Goal: Task Accomplishment & Management: Complete application form

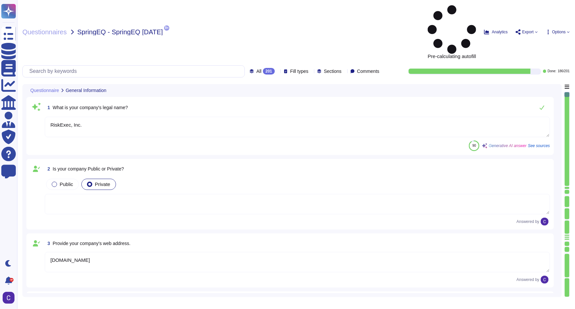
type textarea "RiskExec, Inc."
type textarea "www.RiskExec.com"
type textarea "RiskExec® offers a Software as a Service (SaaS) platform focused on fair lendin…"
type textarea "Our SLA is contractually agreed upon."
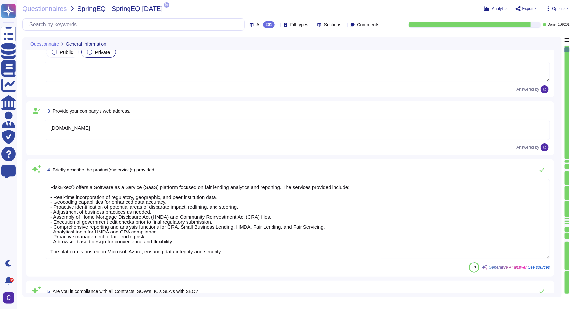
scroll to position [150, 0]
type textarea "Our compliance materials apply to all products and services offered by RiskExec…"
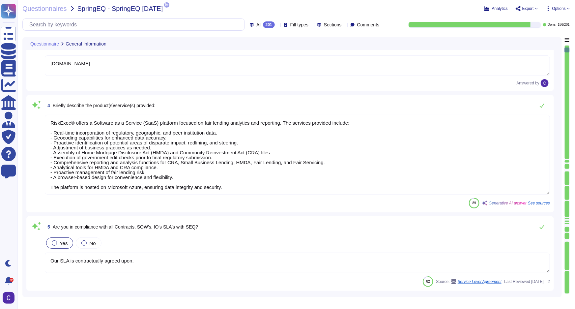
click at [567, 161] on div at bounding box center [567, 161] width 5 height 2
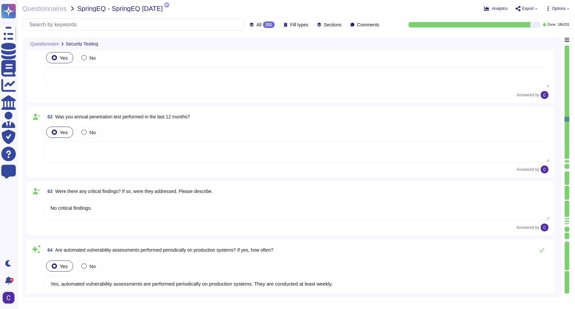
type textarea "No critical findings."
type textarea "Yes, automated vulnerability assessments are performed periodically on producti…"
type textarea "No critical findings"
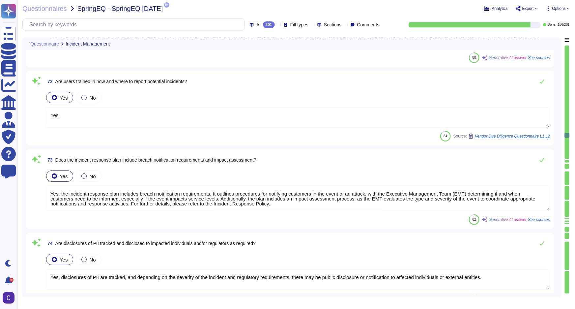
type textarea "Yes, personnel are required to report all real or potential security incidents …"
type textarea "Yes"
type textarea "Yes, the incident response plan includes breach notification requirements. It o…"
type textarea "Yes, disclosures of PII are tracked, and depending on the severity of the incid…"
type textarea "Yes, relevant personnel are provided with training on incident response that is…"
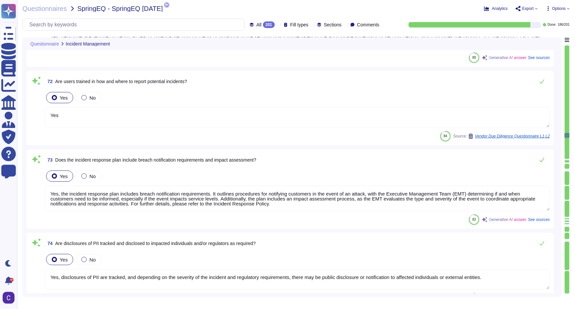
type textarea "Yes, Asurity has a documented and established Change Control program as outline…"
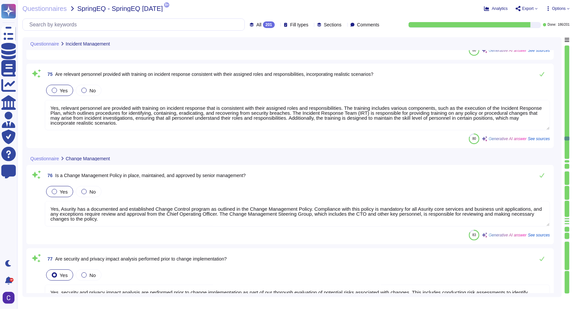
type textarea "Yes, security and privacy impact analysis are performed prior to change impleme…"
type textarea "Yes, there is a formal Software Development Life Cycle (SDLC) policy at Asurity…"
type textarea "For more information, please contact Human Resources."
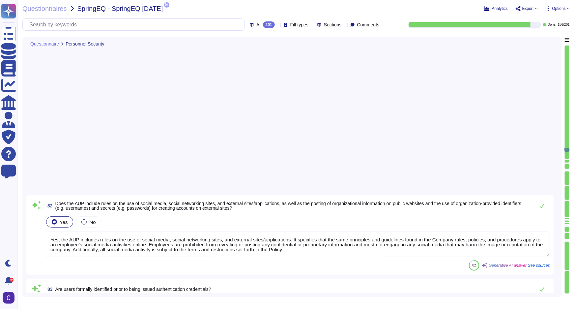
type textarea "Yes, the AUP includes rules on the use of social media, social networking sites…"
type textarea "Yes, users are uniquely identified and authenticated before accessing any syste…"
type textarea "1 Business day"
type textarea "Yes, a process is in place to disable system access, retrieve organization prop…"
type textarea "Asurity has several mandatory policies that outline processes and procedures re…"
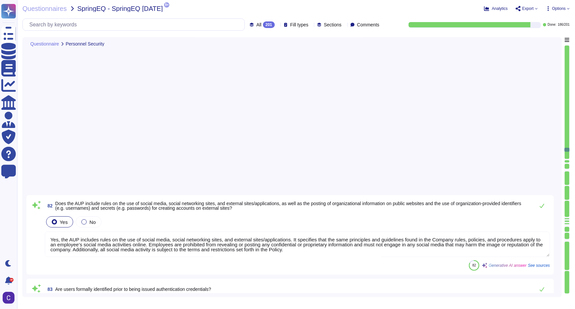
type textarea "Yes, there is a sanction process for disciplining individuals who fail to compl…"
type textarea "Yes, security and privacy roles and responsibilities have been incorporated int…"
type textarea "Yes, personnel with access to sensitive data are required to sign a confidentia…"
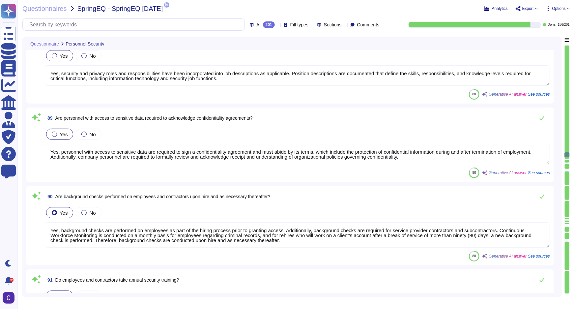
type textarea "Yes, background checks are performed on employees as part of the hiring process…"
type textarea "Yes, employees and contractors are required to complete security awareness trai…"
type textarea "Yes, security awareness training and additional training are customized based o…"
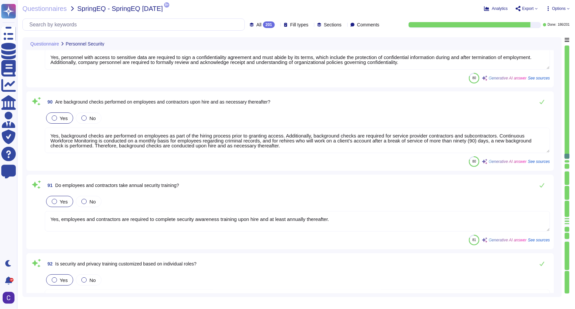
type textarea "Mandatory completion of required training."
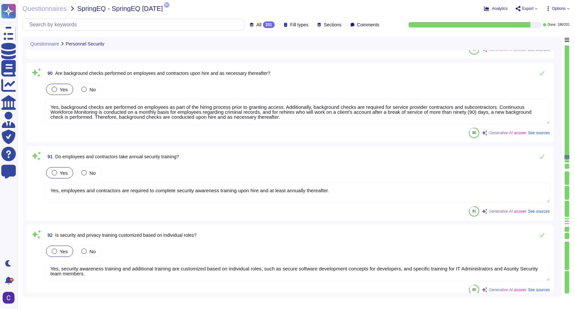
type textarea "Yes, a Logical Access Management Policy is in place, maintained, and approved b…"
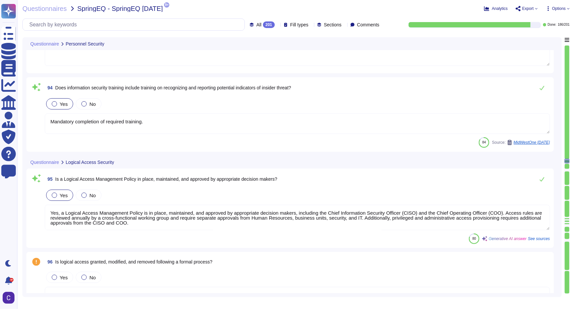
type textarea "Yes, a formal process is in place for reviewing logical access periodically to …"
type textarea "Yes, the change and release management processes follow a clear separation of d…"
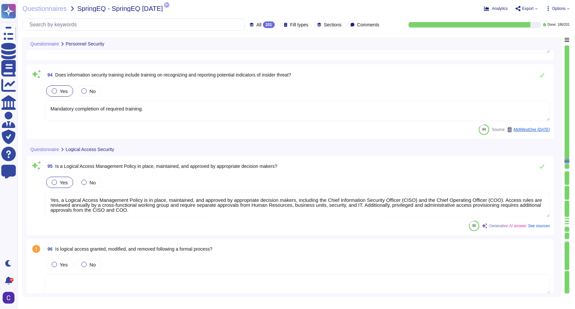
scroll to position [7080, 0]
